Goal: Information Seeking & Learning: Check status

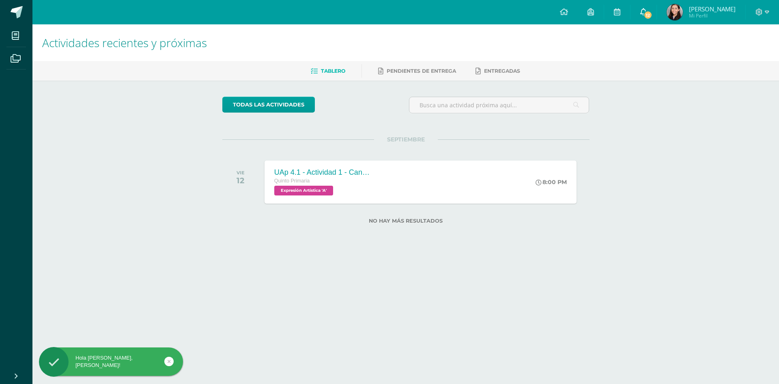
click at [653, 17] on span "12" at bounding box center [648, 15] width 9 height 9
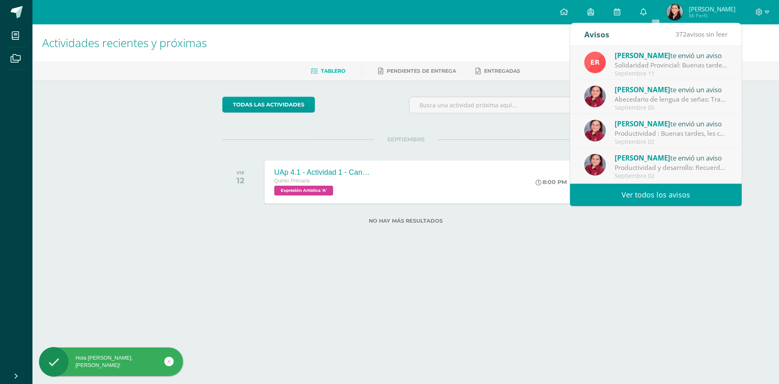
click at [644, 66] on div "Solidaridad Provincial: Buenas tardes, estimadas familias Maristas: Reciban un …" at bounding box center [671, 64] width 113 height 9
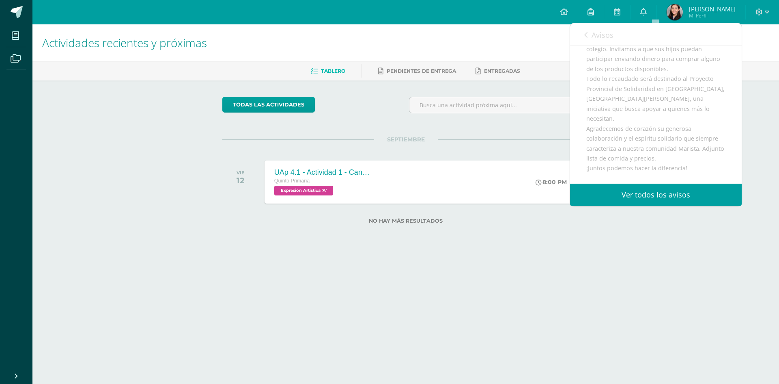
scroll to position [187, 0]
click at [598, 39] on span "Avisos" at bounding box center [603, 35] width 22 height 10
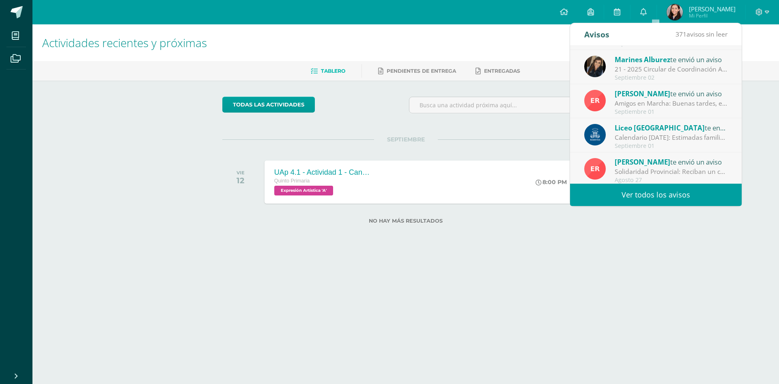
scroll to position [135, 0]
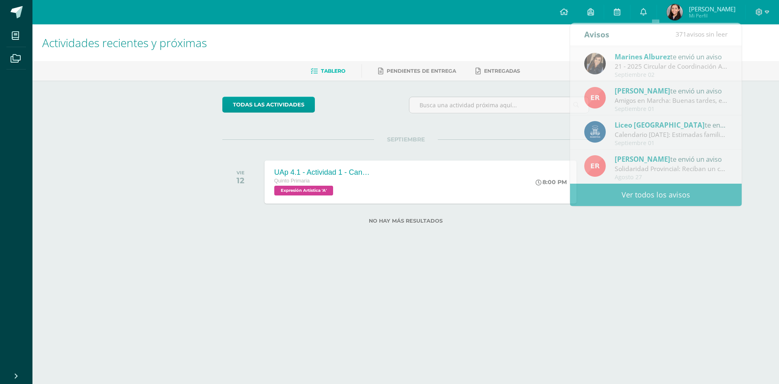
drag, startPoint x: 570, startPoint y: 230, endPoint x: 569, endPoint y: 226, distance: 4.1
click at [569, 229] on div "No hay más resultados" at bounding box center [405, 222] width 367 height 22
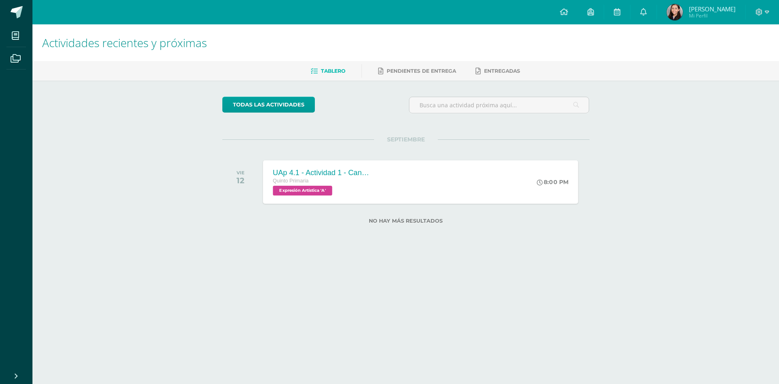
click at [351, 178] on div "Quinto Primaria" at bounding box center [322, 181] width 98 height 9
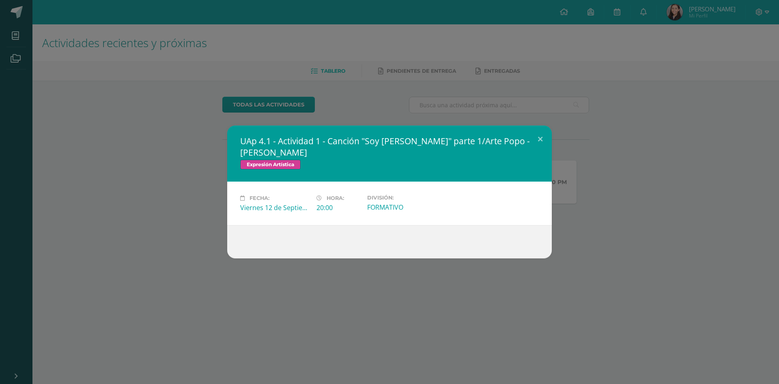
click at [176, 166] on div "UAp 4.1 - Actividad 1 - Canción "Soy de Zacapa" parte 1/Arte Popo - Andy Warhol…" at bounding box center [389, 191] width 773 height 133
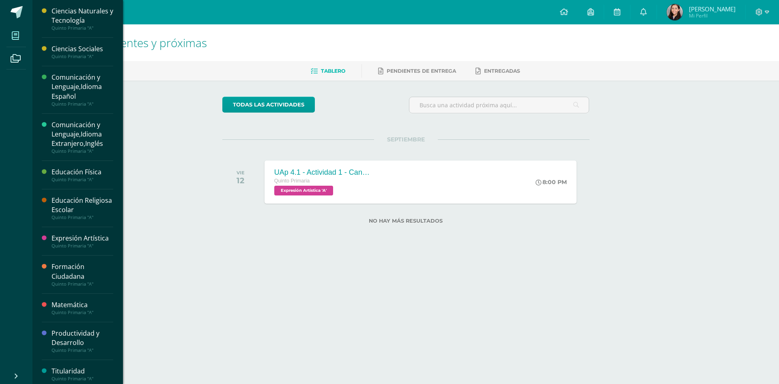
click at [12, 30] on span at bounding box center [15, 35] width 18 height 18
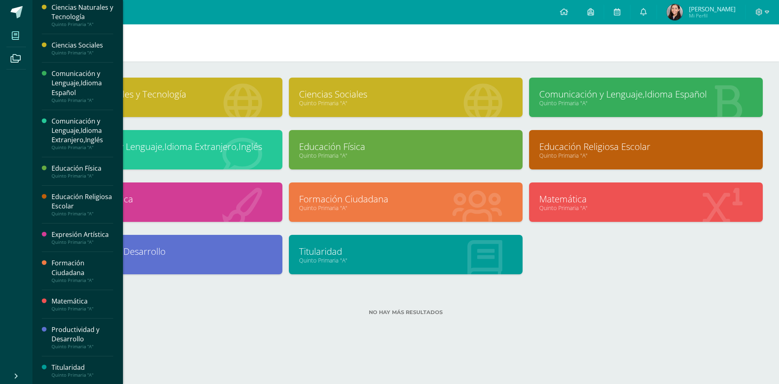
scroll to position [4, 0]
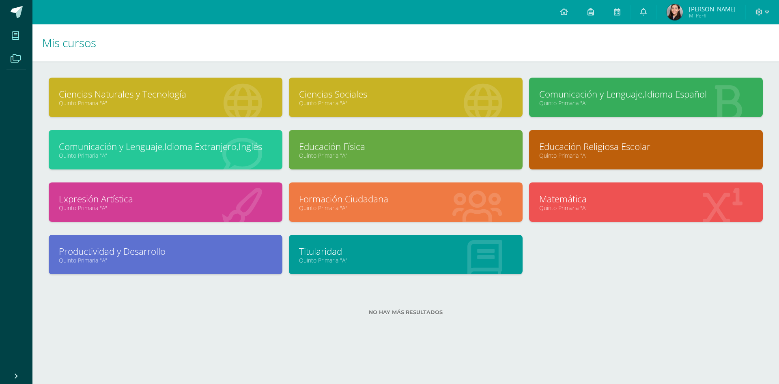
click at [8, 63] on span at bounding box center [15, 58] width 18 height 18
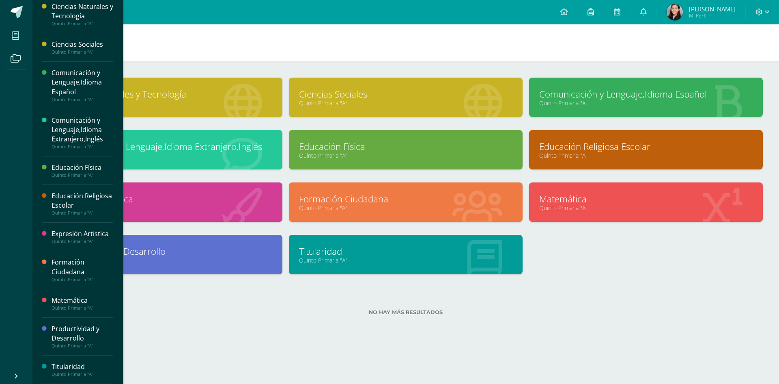
click at [11, 43] on span at bounding box center [15, 35] width 18 height 18
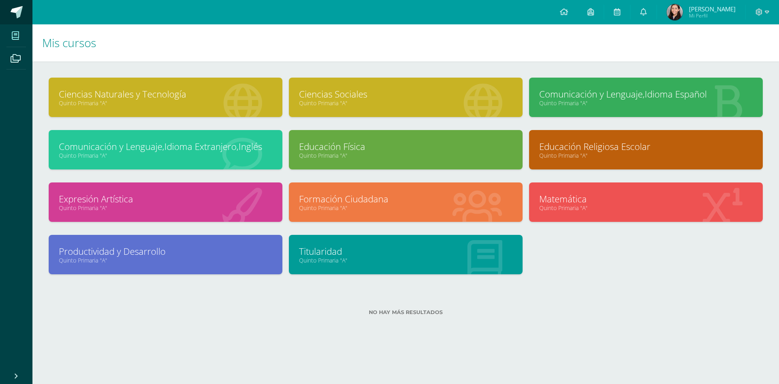
click at [18, 7] on span at bounding box center [17, 12] width 12 height 12
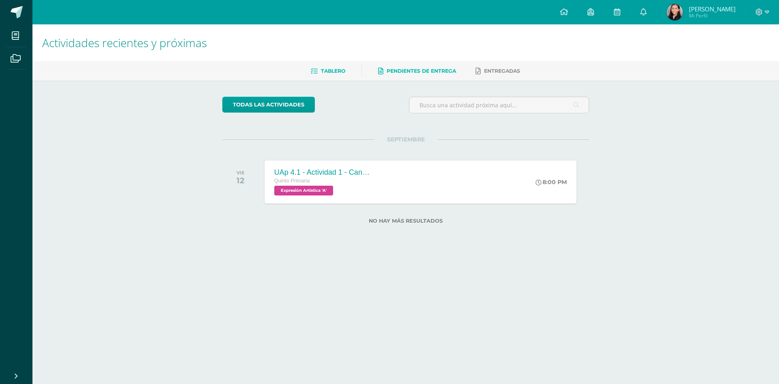
click at [441, 65] on link "Pendientes de entrega" at bounding box center [417, 71] width 78 height 13
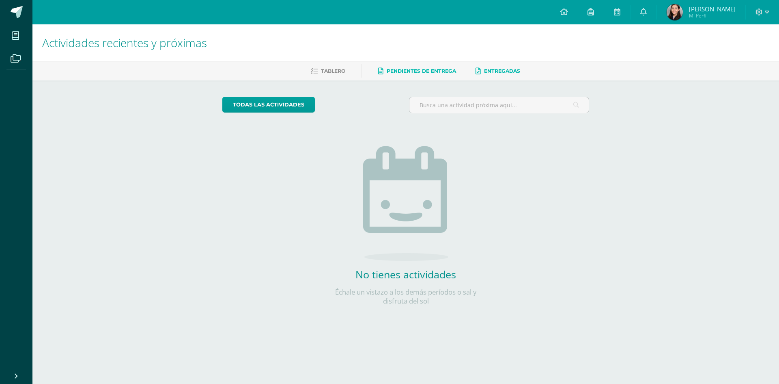
click at [479, 66] on link "Entregadas" at bounding box center [498, 71] width 45 height 13
click at [337, 72] on span "Tablero" at bounding box center [333, 71] width 24 height 6
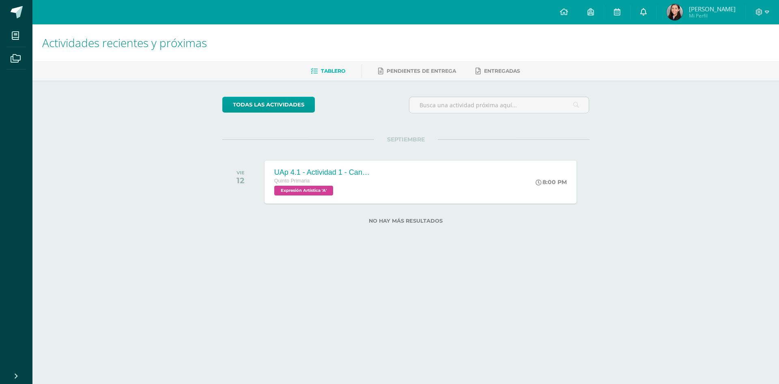
click at [657, 8] on link at bounding box center [644, 12] width 26 height 24
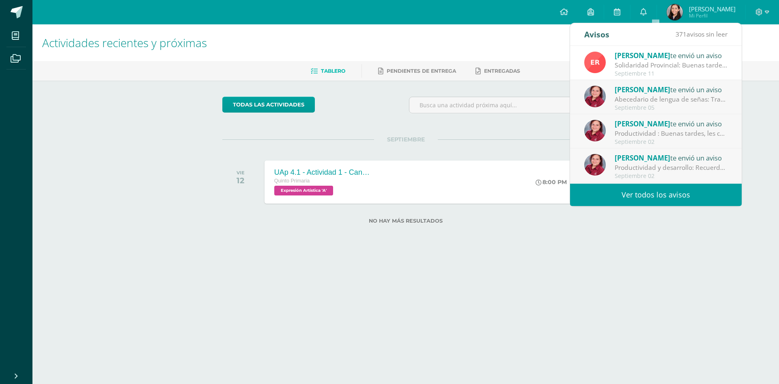
click at [661, 76] on div "Septiembre 11" at bounding box center [671, 73] width 113 height 7
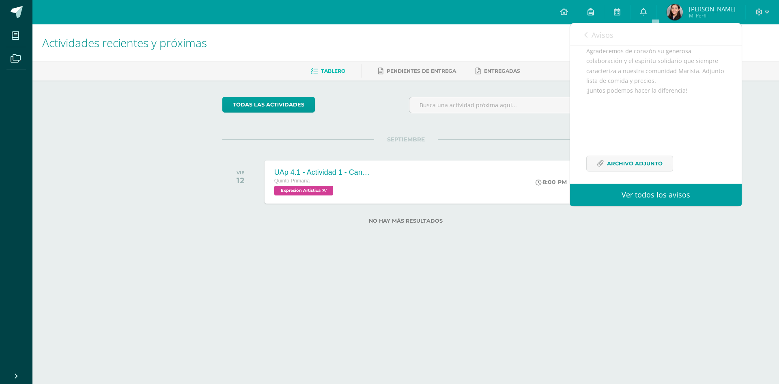
scroll to position [228, 0]
click at [620, 158] on span "Archivo Adjunto" at bounding box center [635, 157] width 56 height 15
